Goal: Transaction & Acquisition: Purchase product/service

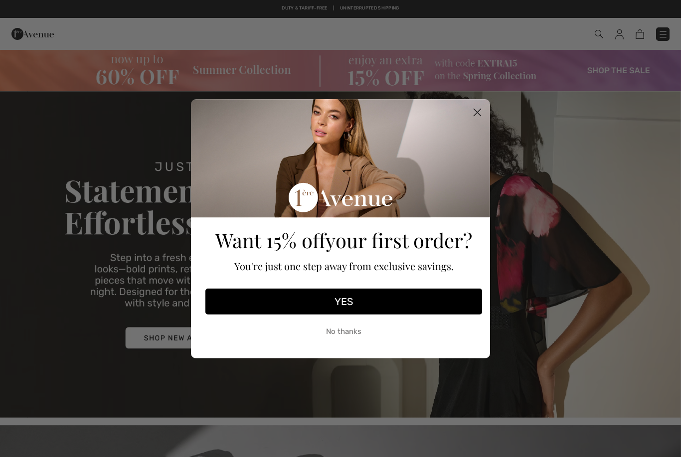
click at [479, 113] on circle "Close dialog" at bounding box center [477, 112] width 16 height 16
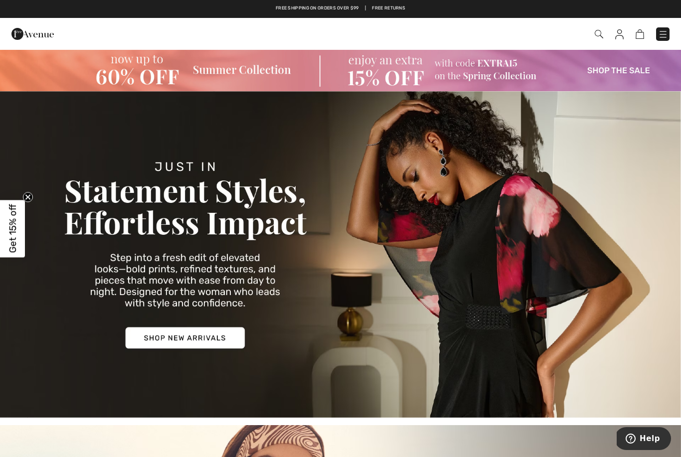
click at [661, 31] on img at bounding box center [663, 34] width 10 height 10
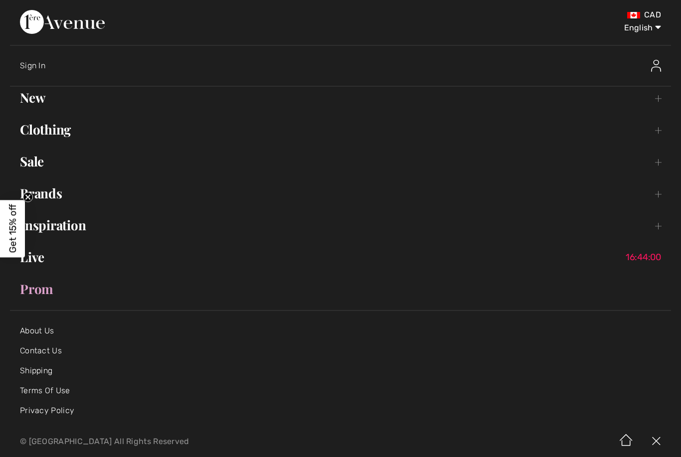
click at [658, 136] on link "Clothing Toggle submenu" at bounding box center [340, 130] width 661 height 22
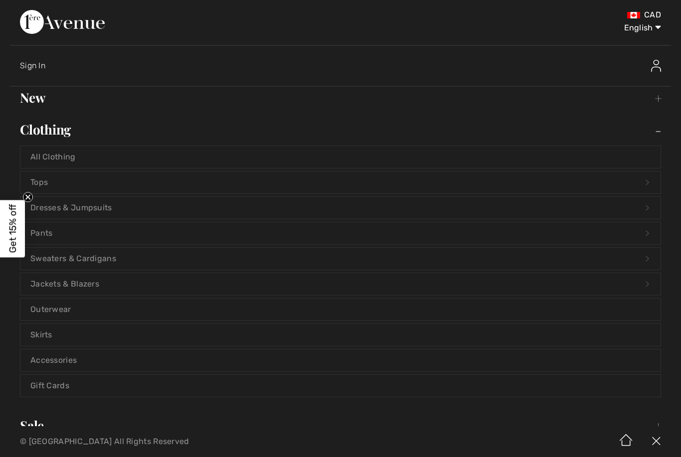
click at [75, 177] on link "Tops Open submenu" at bounding box center [340, 183] width 640 height 22
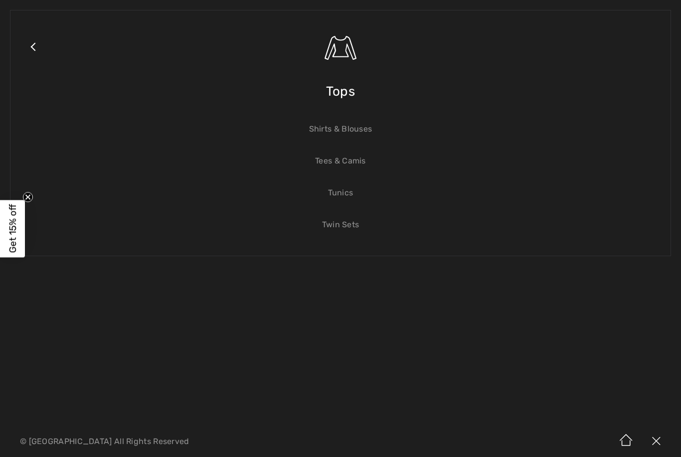
click at [351, 95] on span "Tops" at bounding box center [340, 91] width 29 height 35
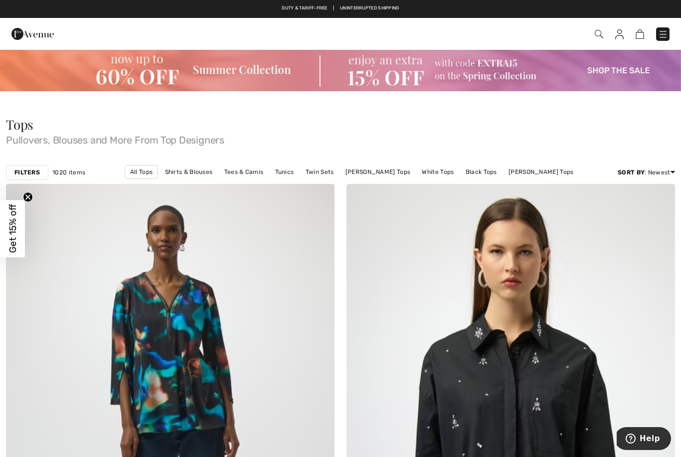
click at [536, 173] on link "Frank Lyman Tops" at bounding box center [541, 172] width 75 height 13
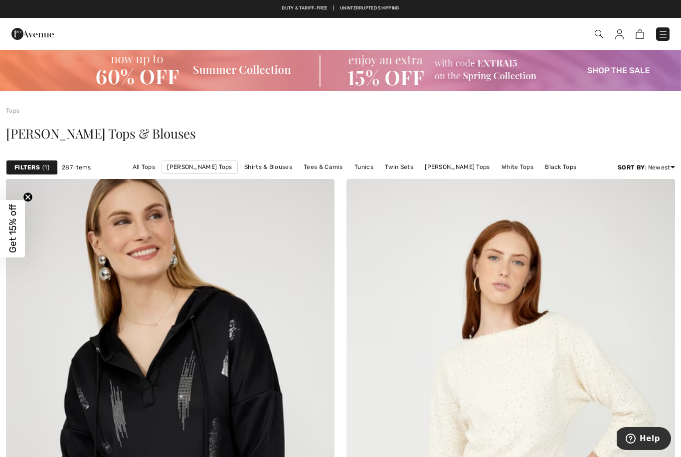
click at [45, 170] on span "1" at bounding box center [45, 167] width 7 height 9
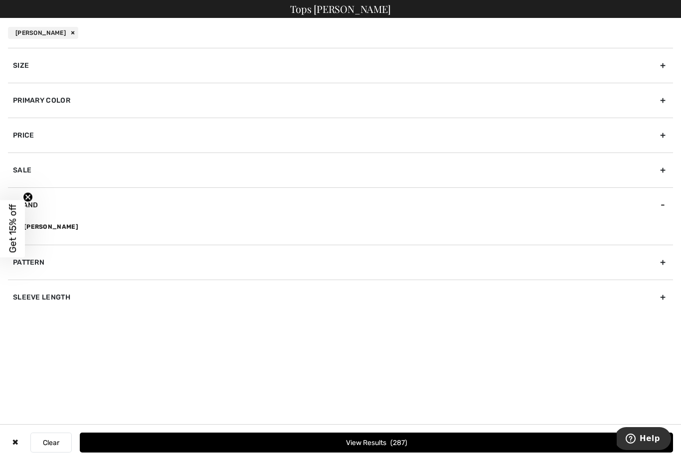
click at [657, 107] on div "Primary Color" at bounding box center [340, 100] width 665 height 35
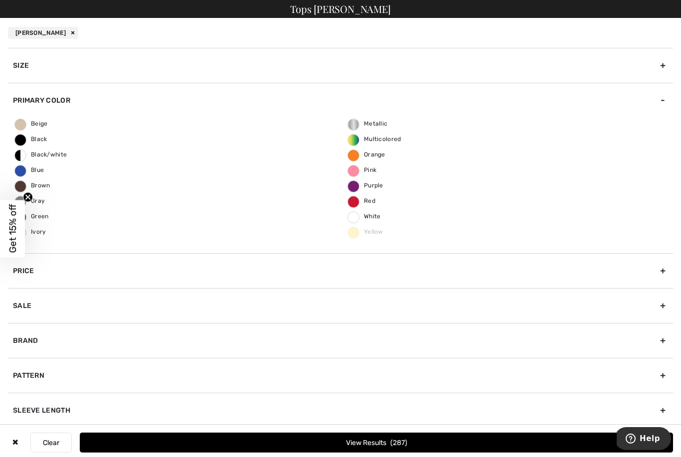
click at [353, 173] on span "Pink" at bounding box center [362, 170] width 28 height 7
click at [0, 0] on input "Pink" at bounding box center [0, 0] width 0 height 0
click at [387, 437] on button "View Results 18" at bounding box center [376, 443] width 593 height 20
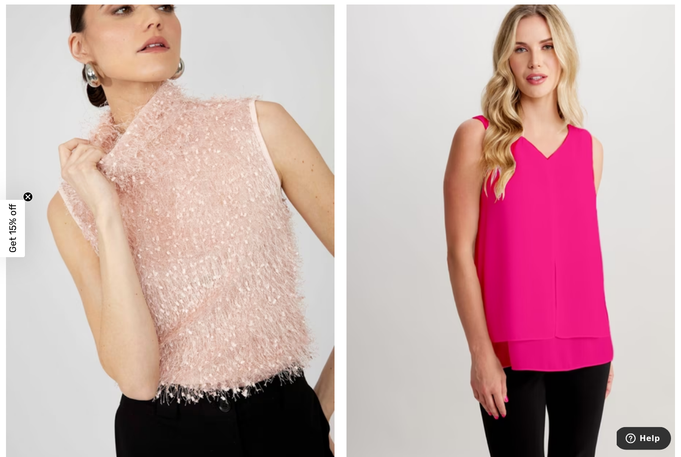
scroll to position [220, 0]
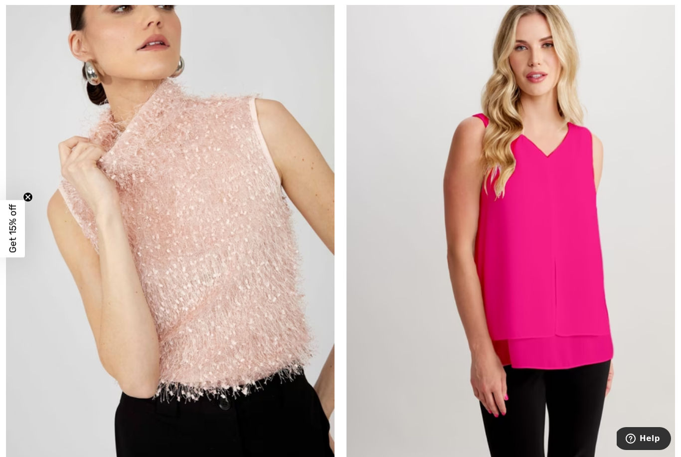
click at [245, 363] on img at bounding box center [170, 215] width 329 height 493
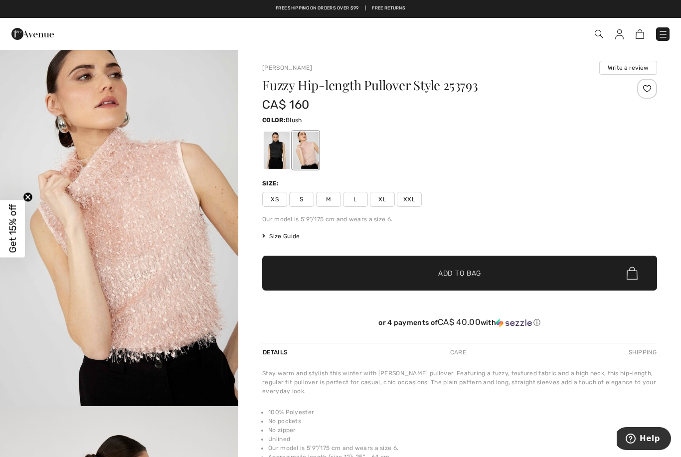
scroll to position [2, 0]
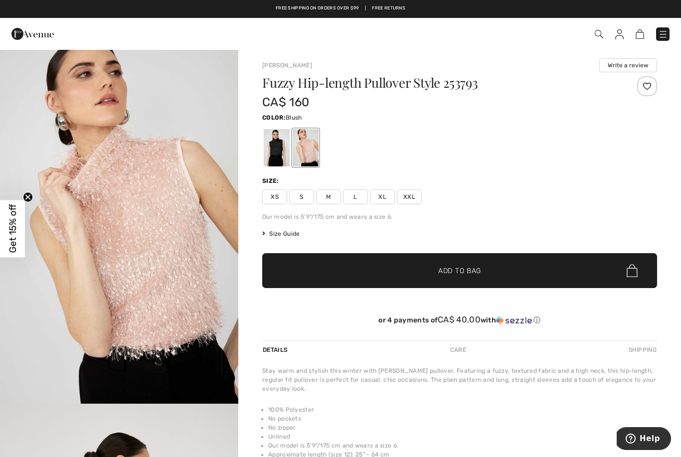
click at [277, 151] on div at bounding box center [277, 147] width 26 height 37
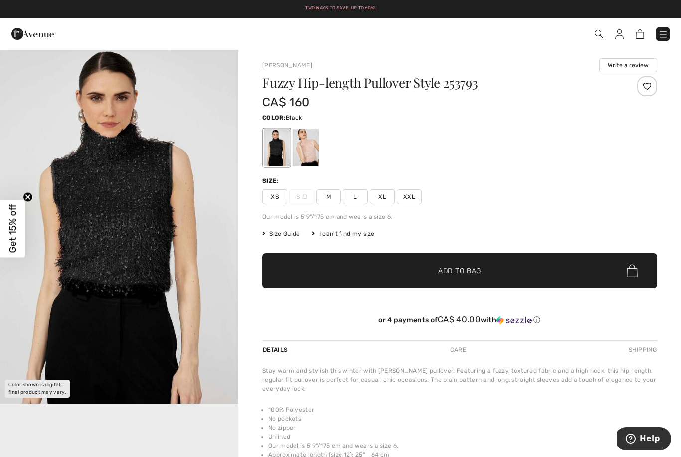
click at [309, 158] on div at bounding box center [306, 147] width 26 height 37
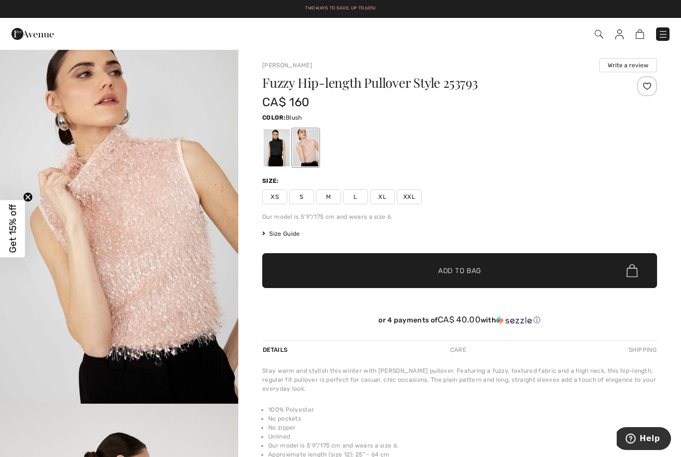
click at [305, 202] on span "S" at bounding box center [301, 197] width 25 height 15
click at [465, 279] on span "✔ Added to Bag Add to Bag" at bounding box center [459, 270] width 395 height 35
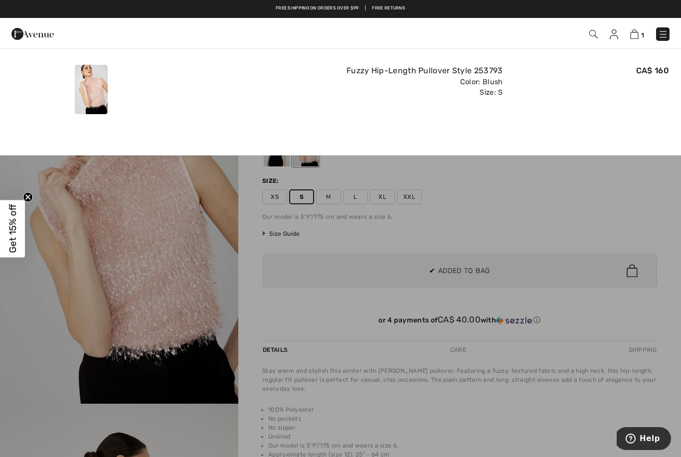
scroll to position [0, 0]
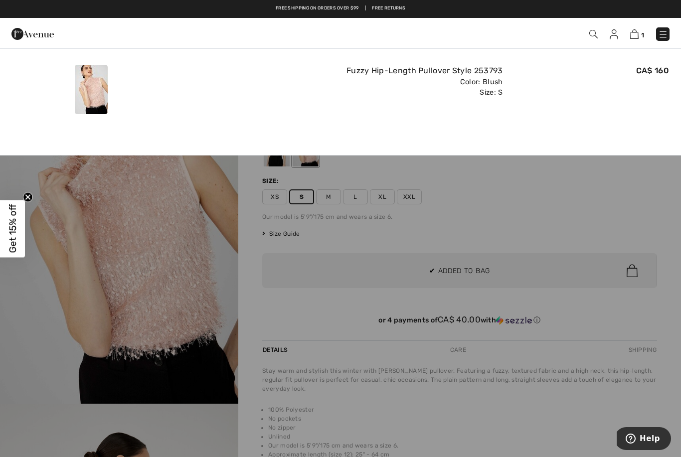
click at [277, 163] on div at bounding box center [340, 228] width 681 height 457
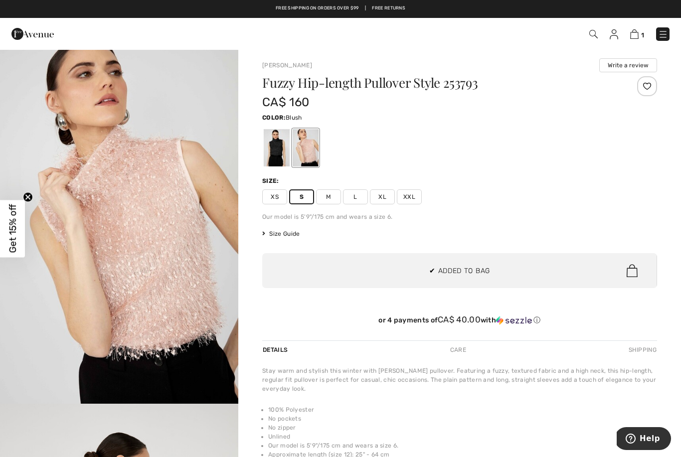
click at [279, 157] on div at bounding box center [277, 147] width 26 height 37
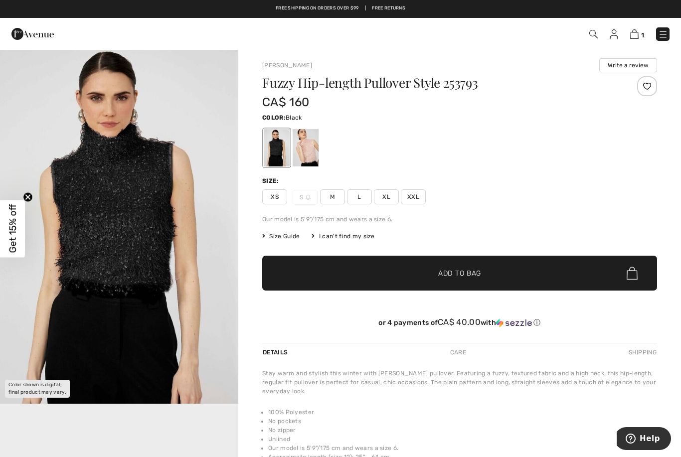
click at [280, 197] on span "XS" at bounding box center [274, 197] width 25 height 15
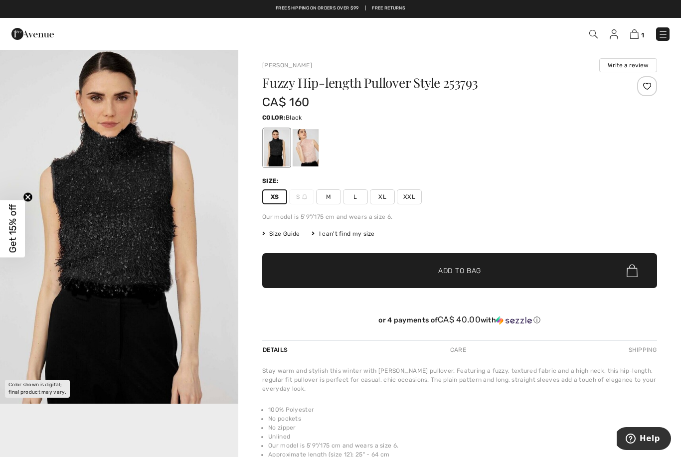
click at [398, 270] on span "✔ Added to Bag Add to Bag" at bounding box center [459, 270] width 395 height 35
click at [636, 35] on img at bounding box center [633, 33] width 8 height 9
